Goal: Find specific page/section: Find specific page/section

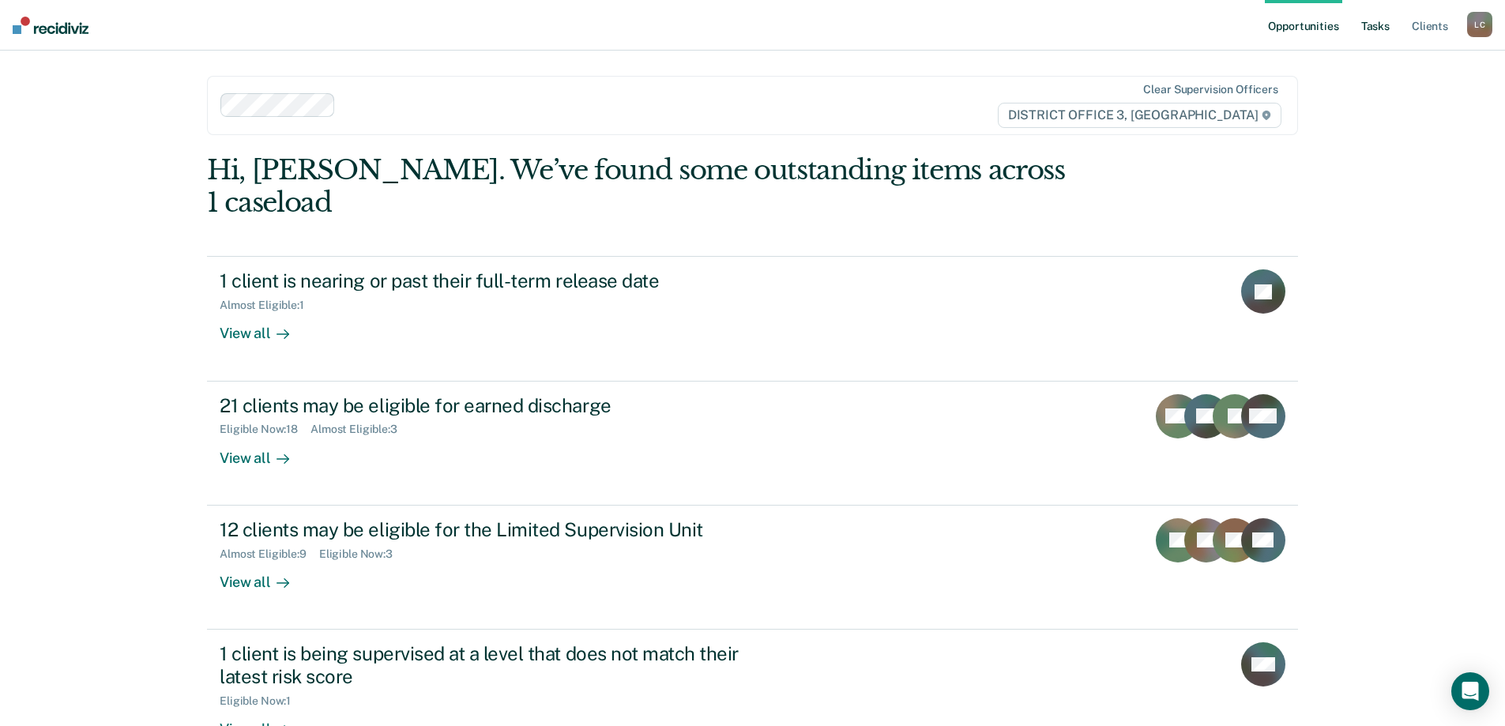
click at [1377, 27] on link "Tasks" at bounding box center [1375, 25] width 35 height 51
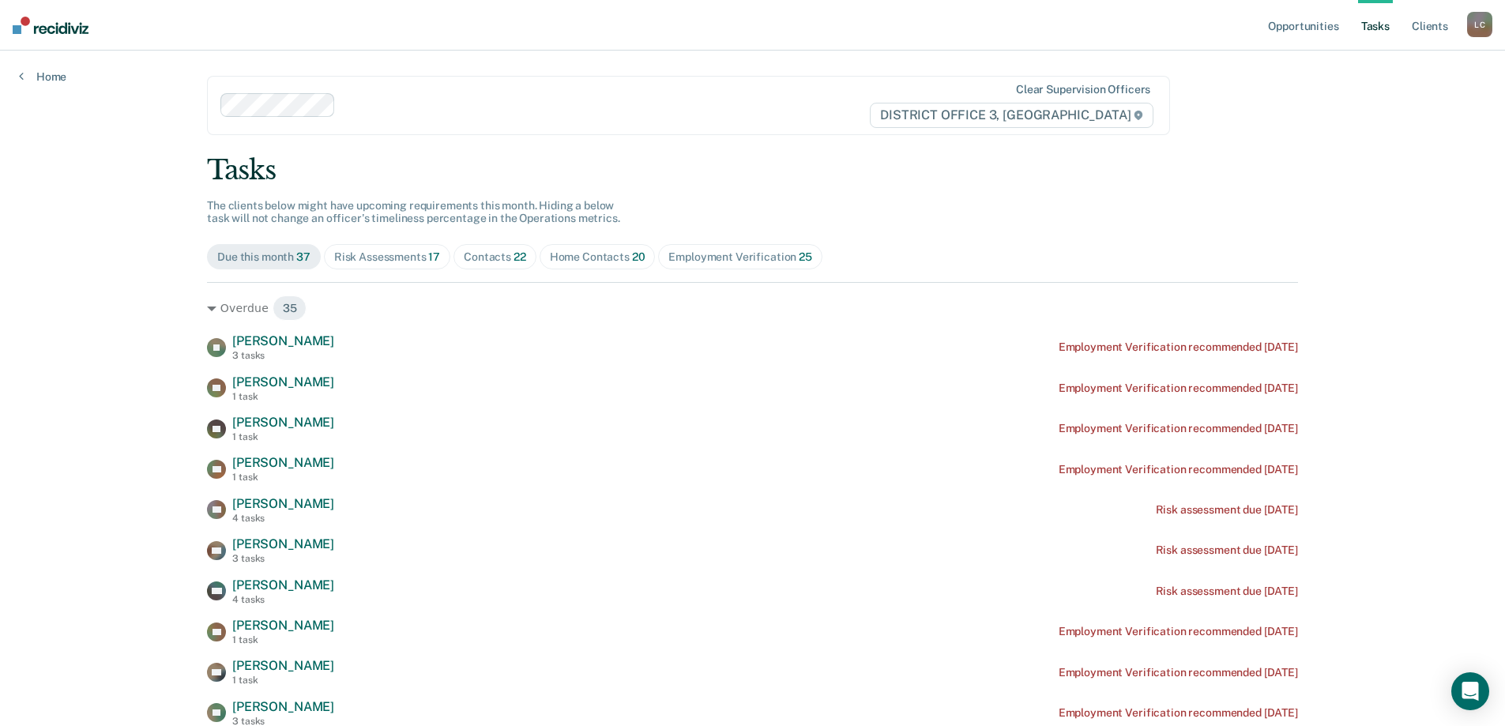
click at [600, 259] on div "Home Contacts 20" at bounding box center [598, 256] width 96 height 13
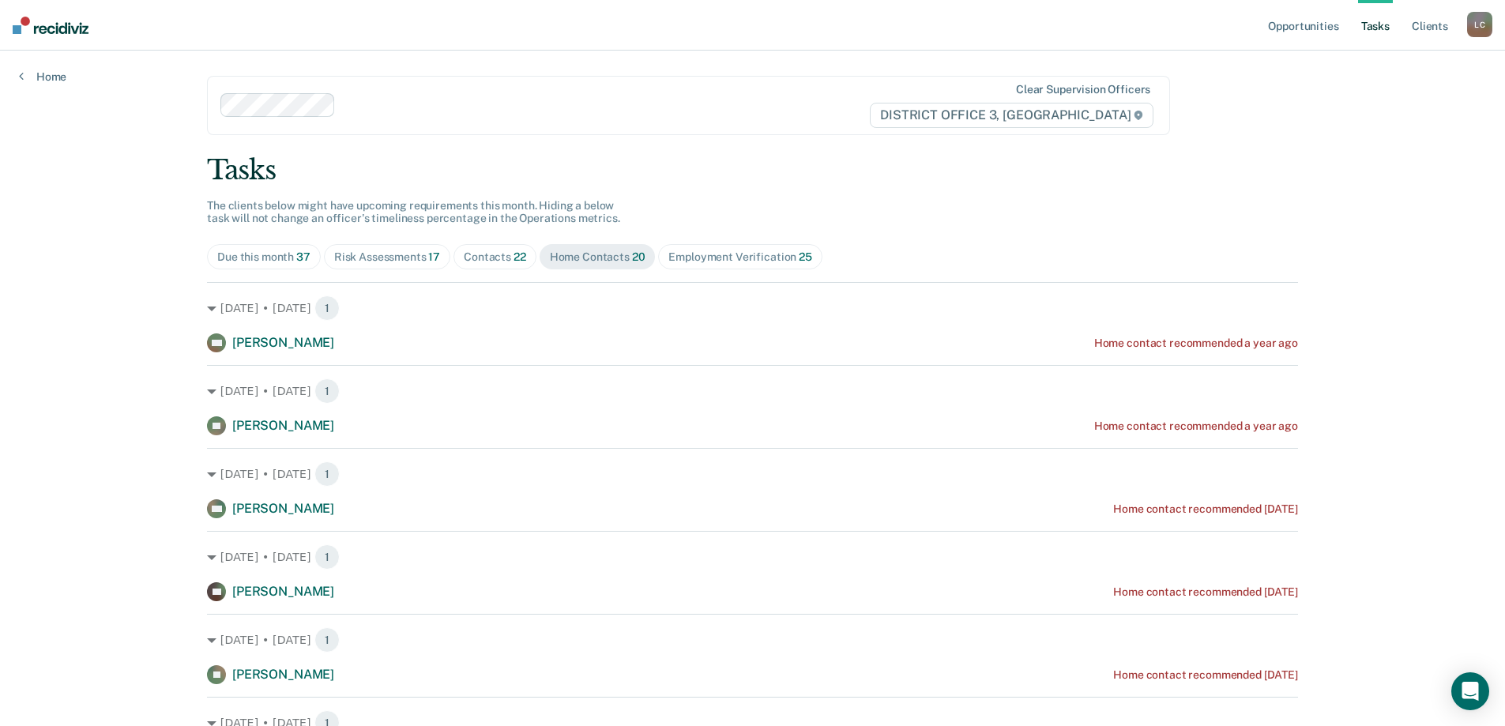
click at [499, 255] on div "Contacts 22" at bounding box center [495, 256] width 62 height 13
